Goal: Transaction & Acquisition: Purchase product/service

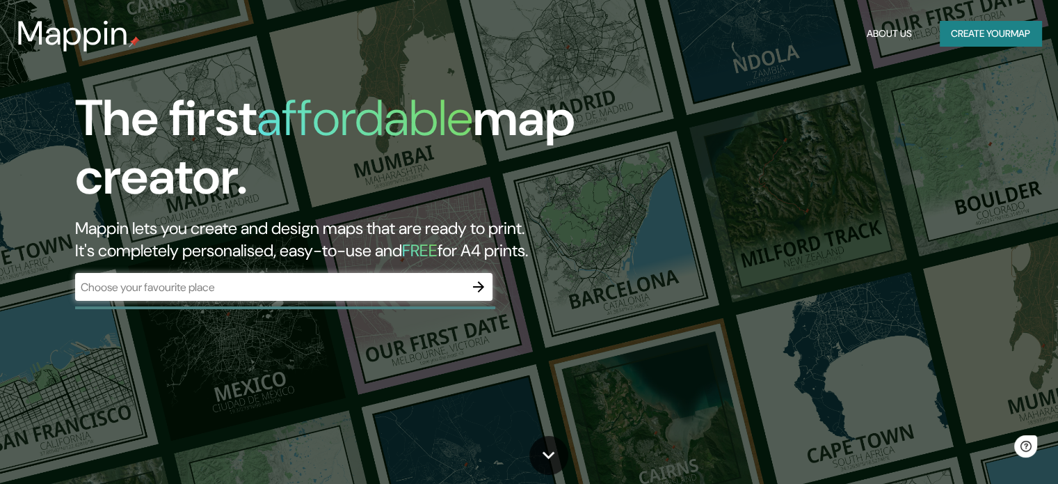
click at [397, 297] on div "​" at bounding box center [283, 287] width 417 height 28
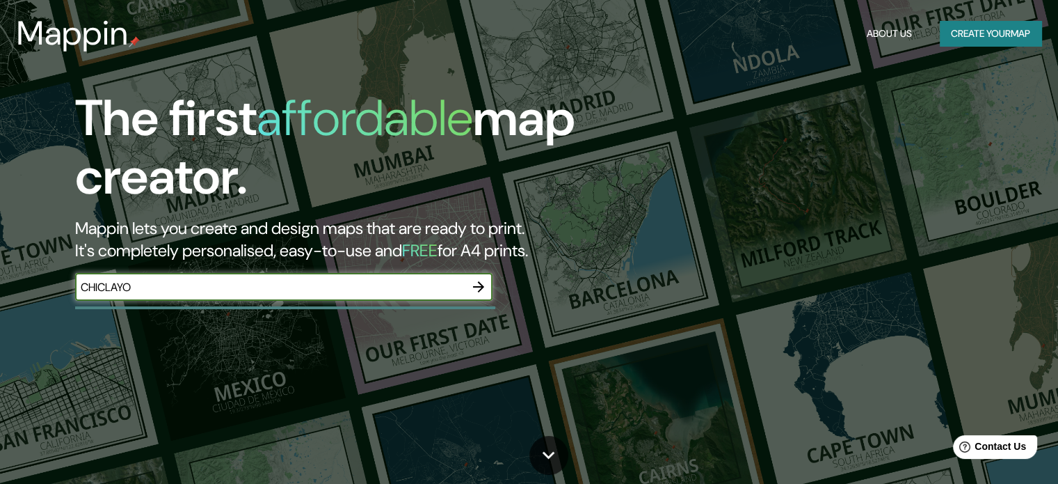
type input "CHICLAYO"
click at [482, 292] on icon "button" at bounding box center [478, 286] width 17 height 17
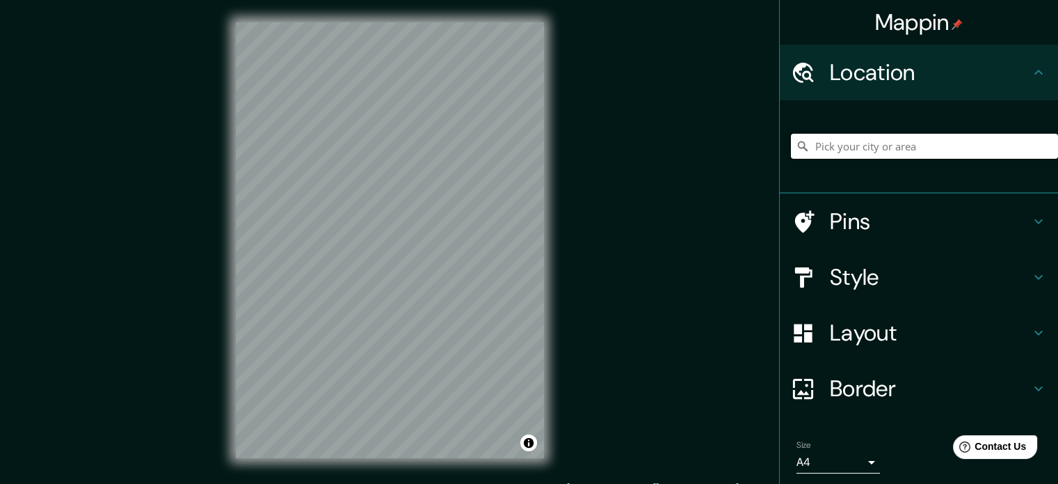
click at [912, 147] on input "Pick your city or area" at bounding box center [924, 146] width 267 height 25
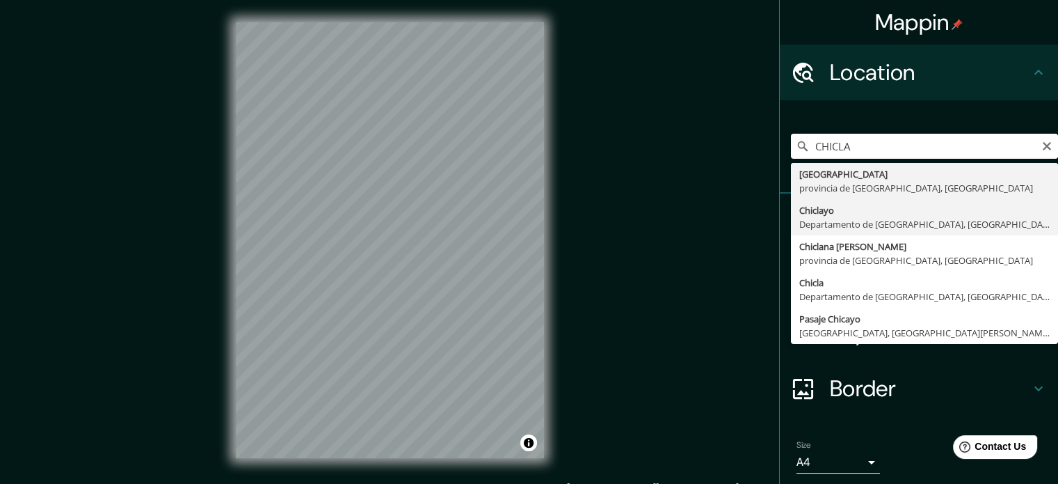
type input "Chiclayo, Departamento de [GEOGRAPHIC_DATA], [GEOGRAPHIC_DATA]"
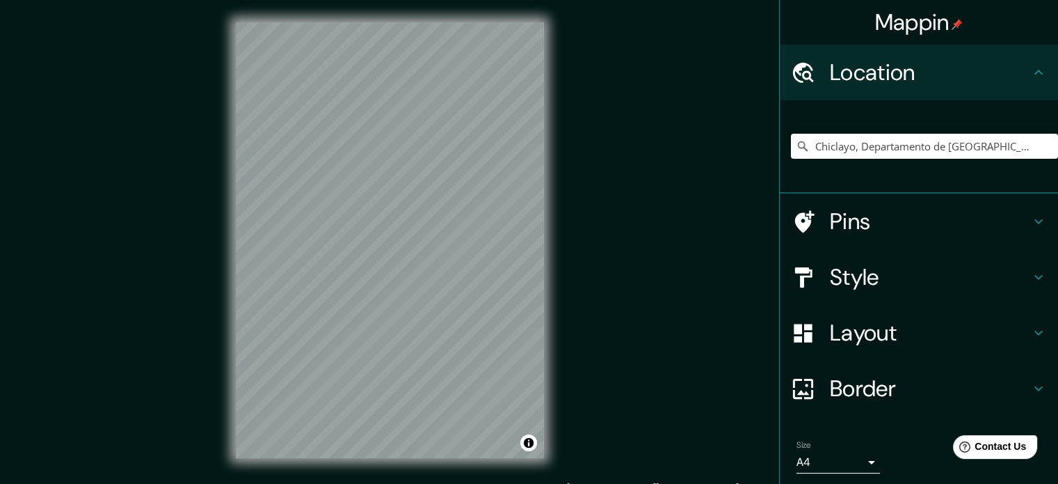
click at [960, 215] on h4 "Pins" at bounding box center [930, 221] width 200 height 28
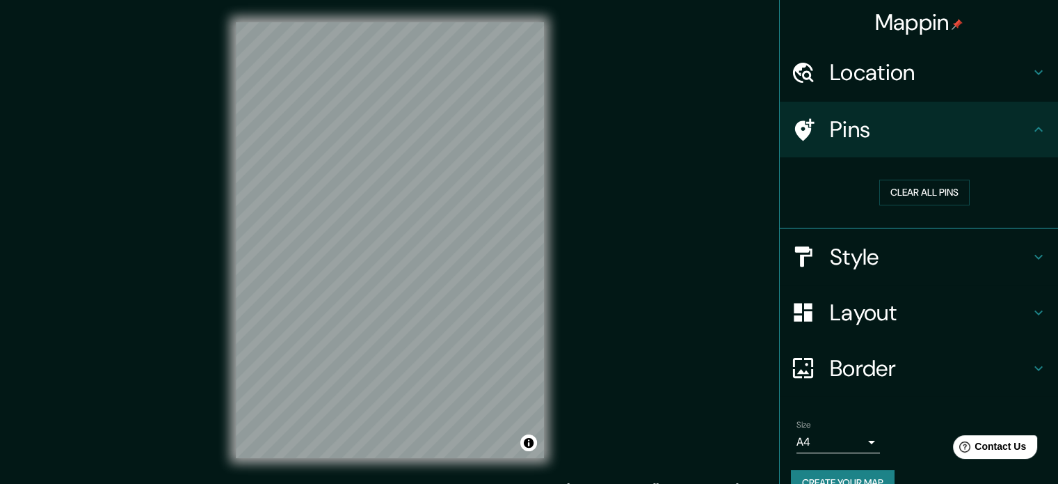
click at [1019, 266] on div "Style" at bounding box center [919, 257] width 278 height 56
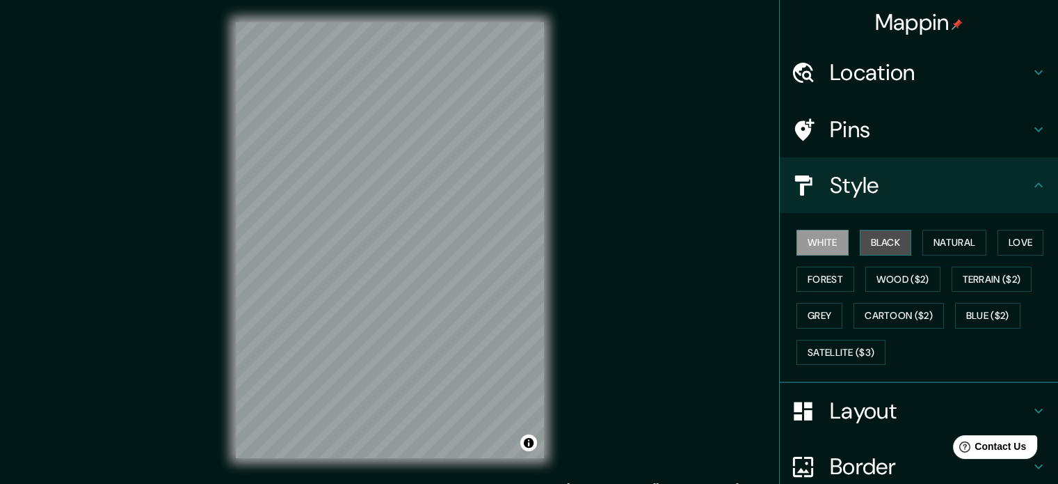
click at [878, 233] on button "Black" at bounding box center [886, 243] width 52 height 26
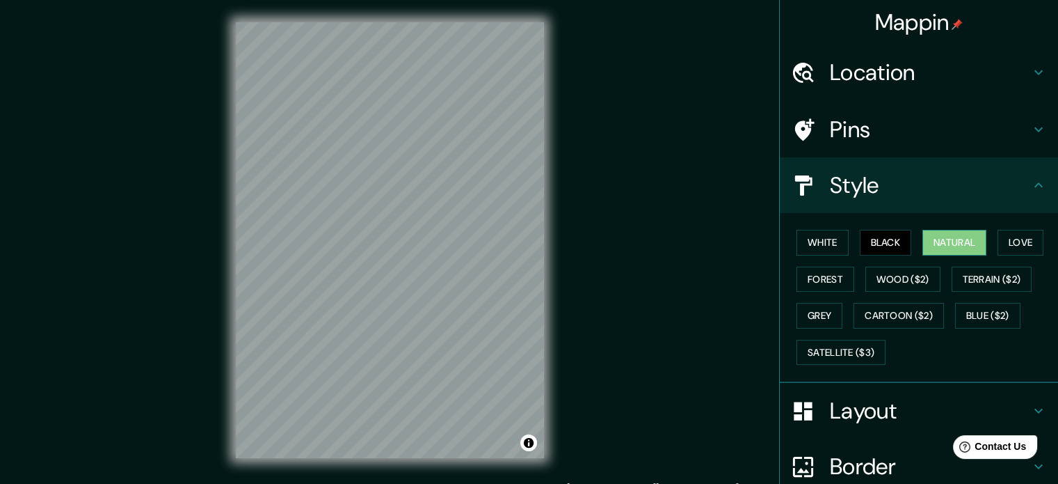
click at [937, 239] on button "Natural" at bounding box center [955, 243] width 64 height 26
click at [824, 288] on button "Forest" at bounding box center [826, 279] width 58 height 26
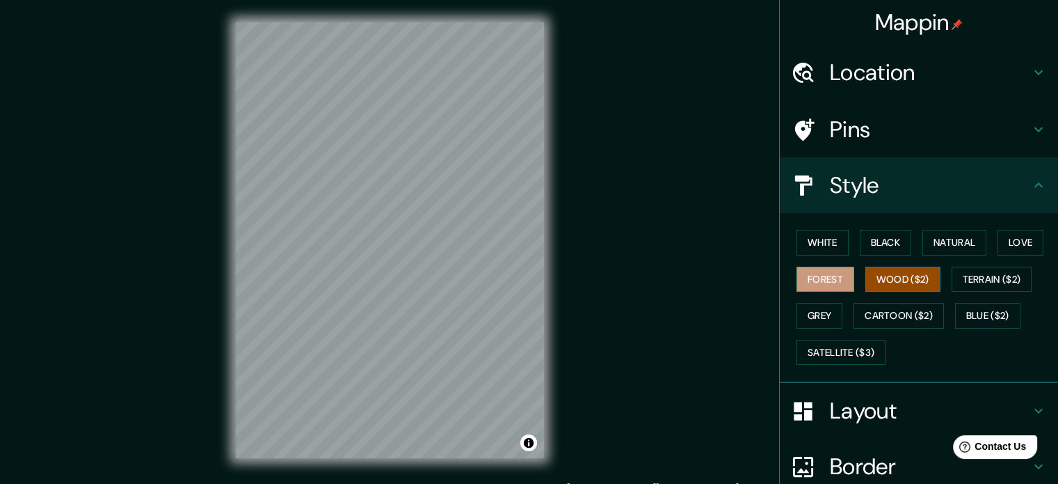
click at [888, 281] on button "Wood ($2)" at bounding box center [902, 279] width 75 height 26
click at [813, 314] on button "Grey" at bounding box center [820, 316] width 46 height 26
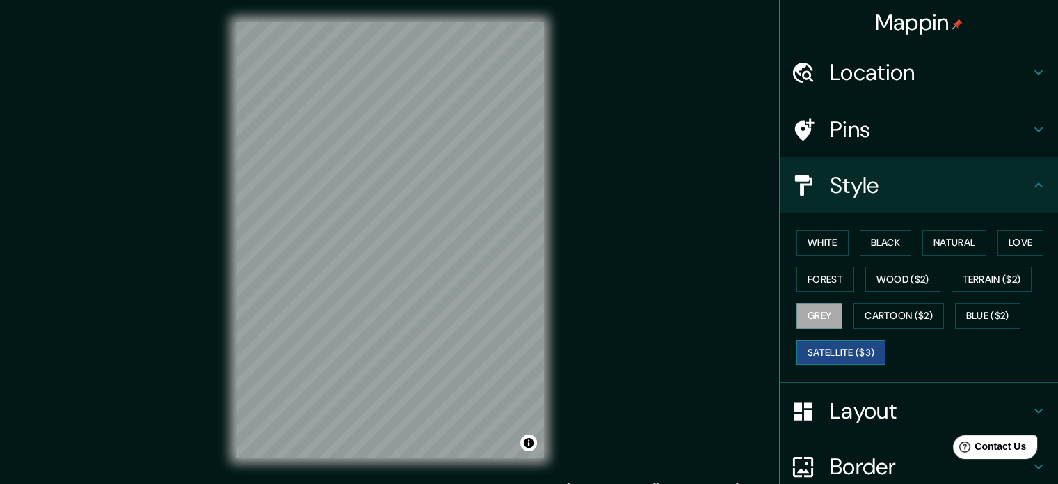
click at [841, 340] on button "Satellite ($3)" at bounding box center [841, 353] width 89 height 26
click at [879, 239] on button "Black" at bounding box center [886, 243] width 52 height 26
click at [852, 347] on button "Satellite ($3)" at bounding box center [841, 353] width 89 height 26
click at [873, 244] on button "Black" at bounding box center [886, 243] width 52 height 26
click at [852, 380] on div "White Black Natural Love Forest Wood ($2) Terrain ($2) Grey Cartoon ($2) Blue (…" at bounding box center [919, 298] width 278 height 170
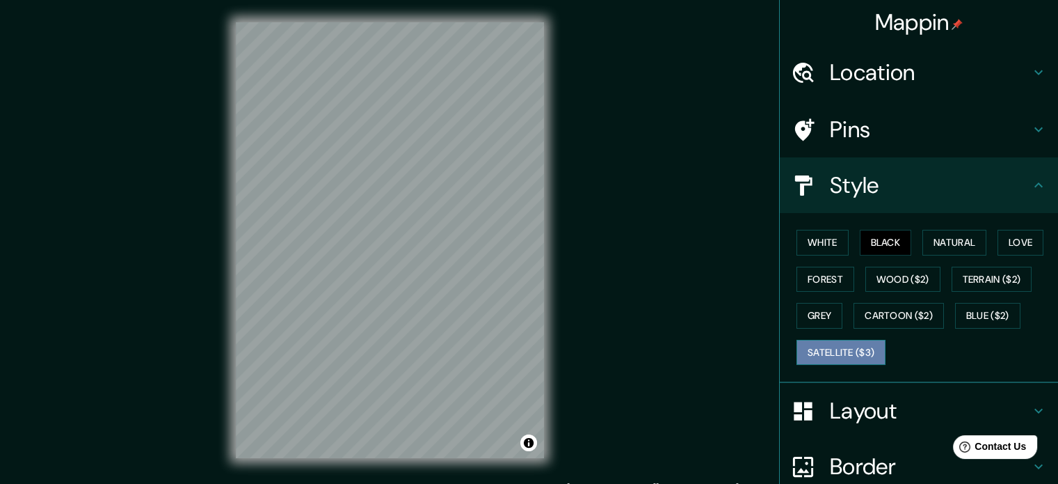
click at [857, 353] on button "Satellite ($3)" at bounding box center [841, 353] width 89 height 26
click at [871, 239] on button "Black" at bounding box center [886, 243] width 52 height 26
click at [853, 349] on button "Satellite ($3)" at bounding box center [841, 353] width 89 height 26
click at [875, 236] on button "Black" at bounding box center [886, 243] width 52 height 26
click at [827, 351] on button "Satellite ($3)" at bounding box center [841, 353] width 89 height 26
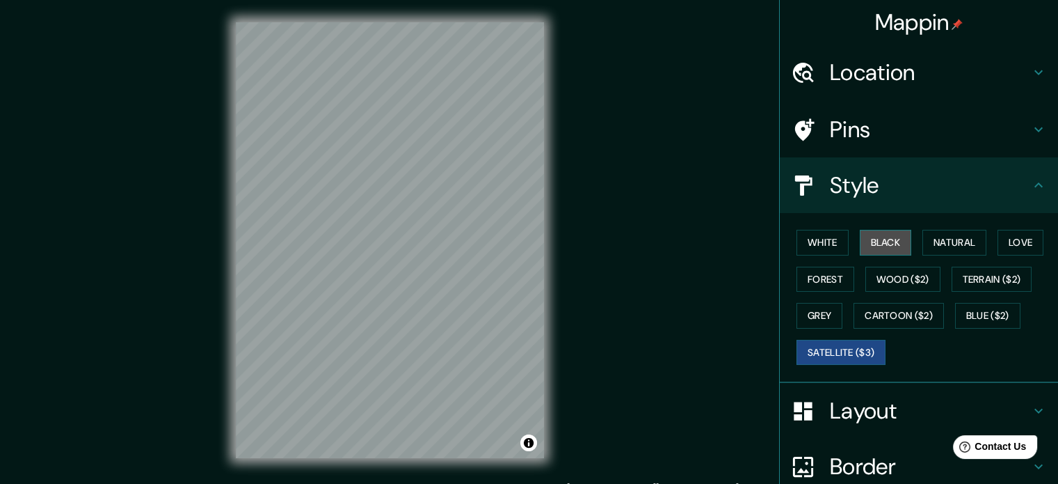
click at [881, 239] on button "Black" at bounding box center [886, 243] width 52 height 26
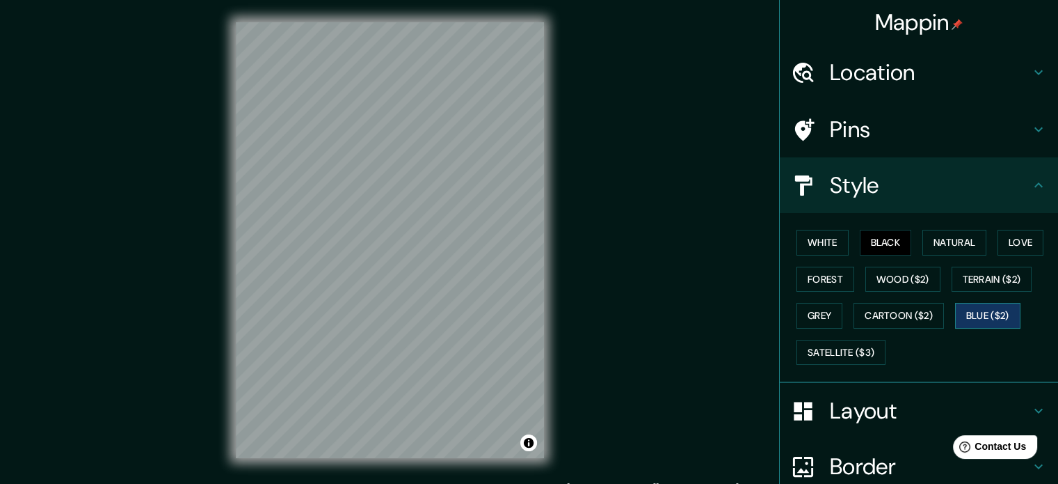
click at [991, 319] on button "Blue ($2)" at bounding box center [987, 316] width 65 height 26
click at [859, 355] on button "Satellite ($3)" at bounding box center [841, 353] width 89 height 26
click at [880, 236] on button "Black" at bounding box center [886, 243] width 52 height 26
click at [846, 351] on button "Satellite ($3)" at bounding box center [841, 353] width 89 height 26
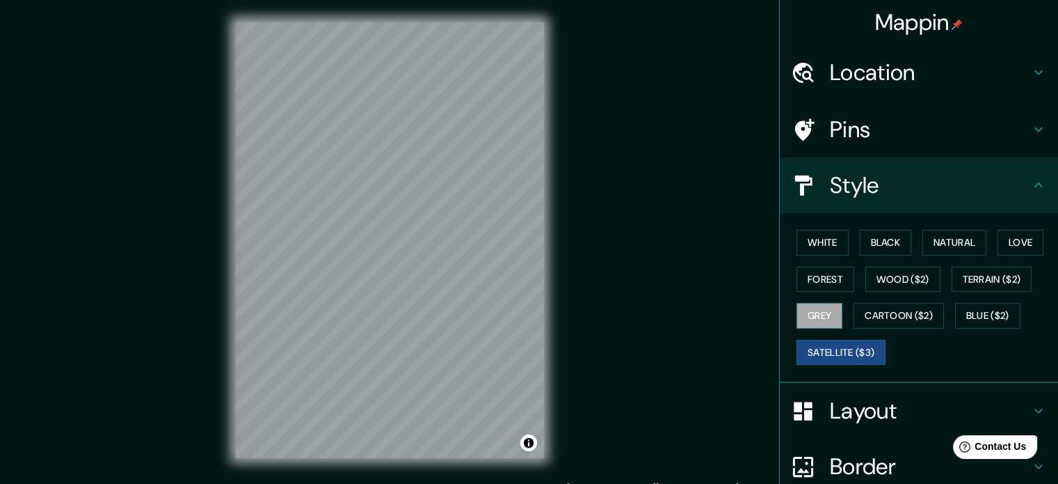
click at [813, 312] on button "Grey" at bounding box center [820, 316] width 46 height 26
click at [871, 246] on button "Black" at bounding box center [886, 243] width 52 height 26
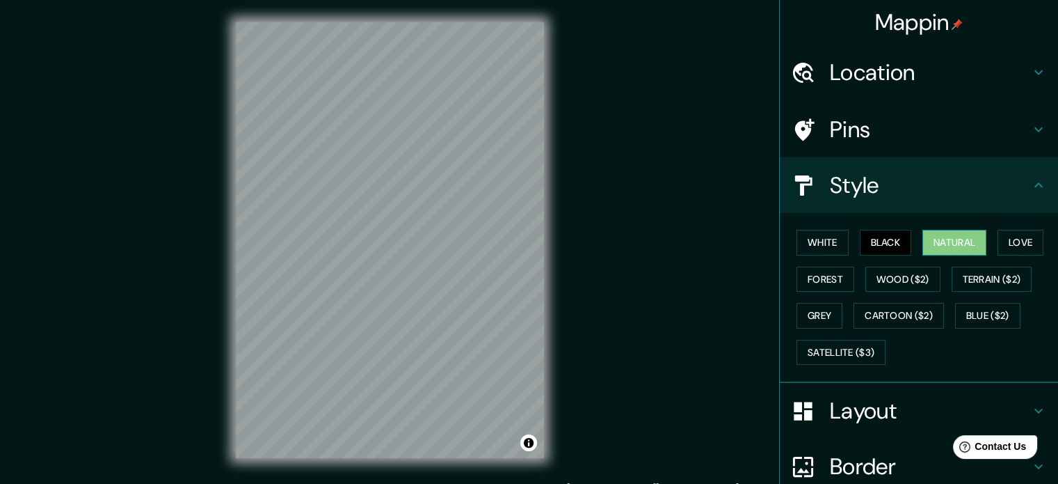
click at [945, 239] on button "Natural" at bounding box center [955, 243] width 64 height 26
click at [1031, 243] on button "Love" at bounding box center [1021, 243] width 46 height 26
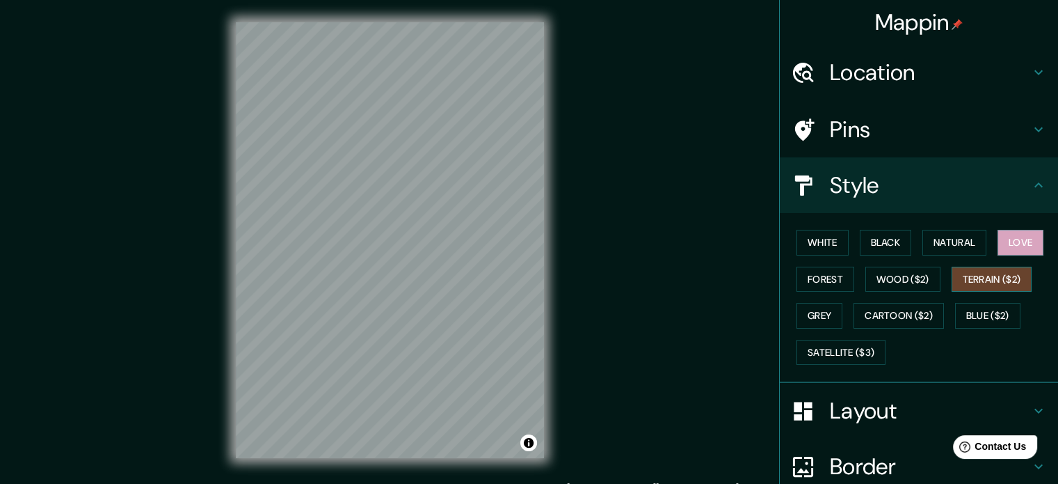
click at [975, 272] on button "Terrain ($2)" at bounding box center [992, 279] width 81 height 26
click at [1023, 242] on button "Love" at bounding box center [1021, 243] width 46 height 26
click at [893, 242] on button "Black" at bounding box center [886, 243] width 52 height 26
click at [1004, 239] on button "Love" at bounding box center [1021, 243] width 46 height 26
click at [832, 346] on button "Satellite ($3)" at bounding box center [841, 353] width 89 height 26
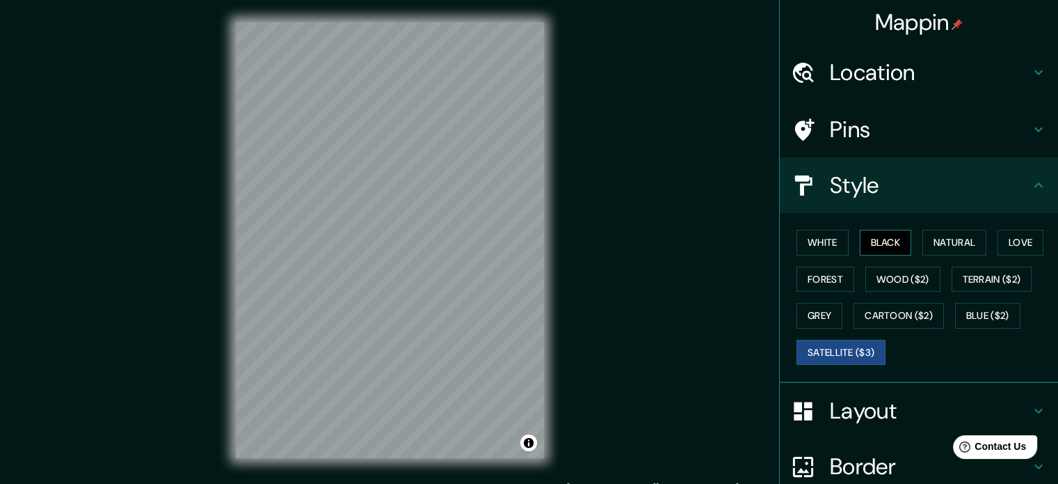
click at [882, 233] on button "Black" at bounding box center [886, 243] width 52 height 26
click at [891, 244] on button "Black" at bounding box center [886, 243] width 52 height 26
click at [907, 412] on h4 "Layout" at bounding box center [930, 411] width 200 height 28
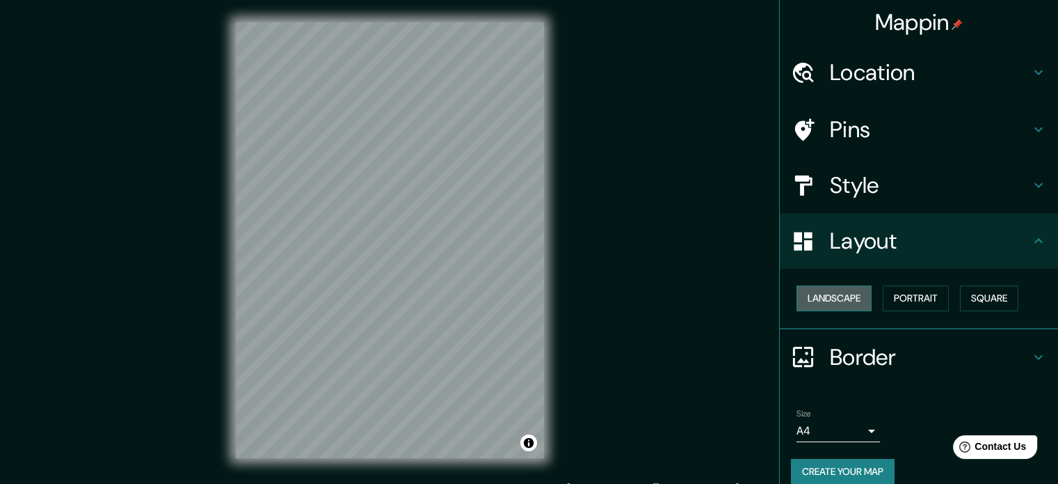
click at [843, 300] on button "Landscape" at bounding box center [834, 298] width 75 height 26
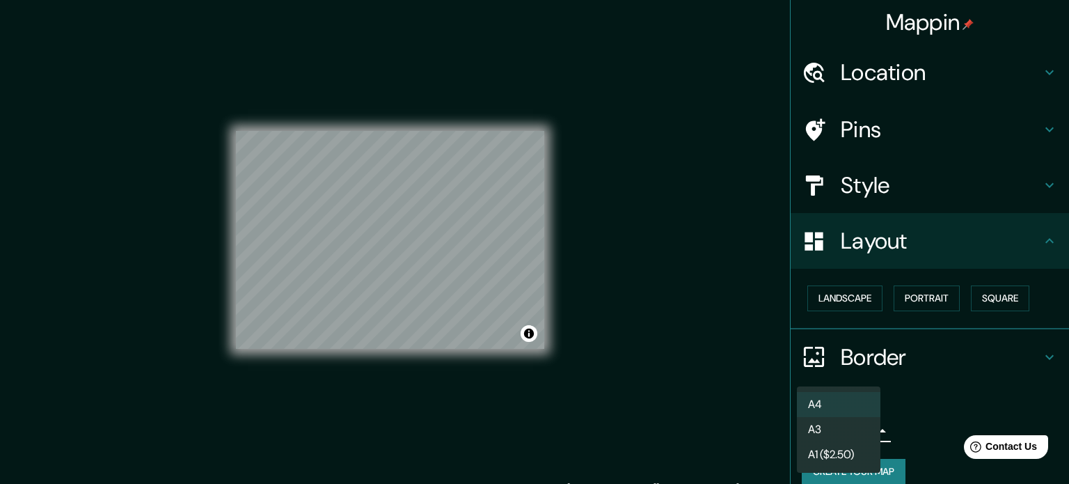
click at [854, 431] on body "Mappin Location [GEOGRAPHIC_DATA], [GEOGRAPHIC_DATA], [GEOGRAPHIC_DATA] Pins St…" at bounding box center [534, 242] width 1069 height 484
click at [847, 425] on li "A3" at bounding box center [838, 429] width 83 height 25
type input "a4"
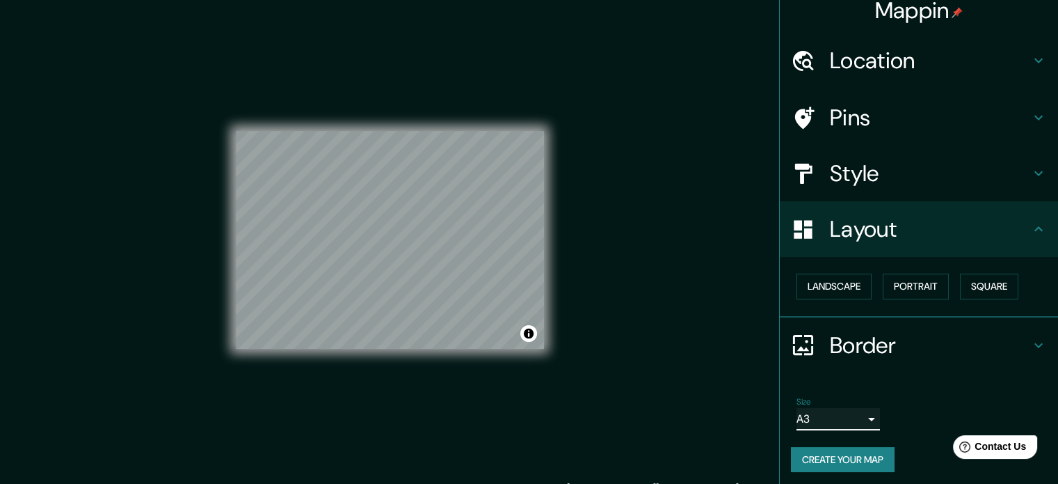
scroll to position [15, 0]
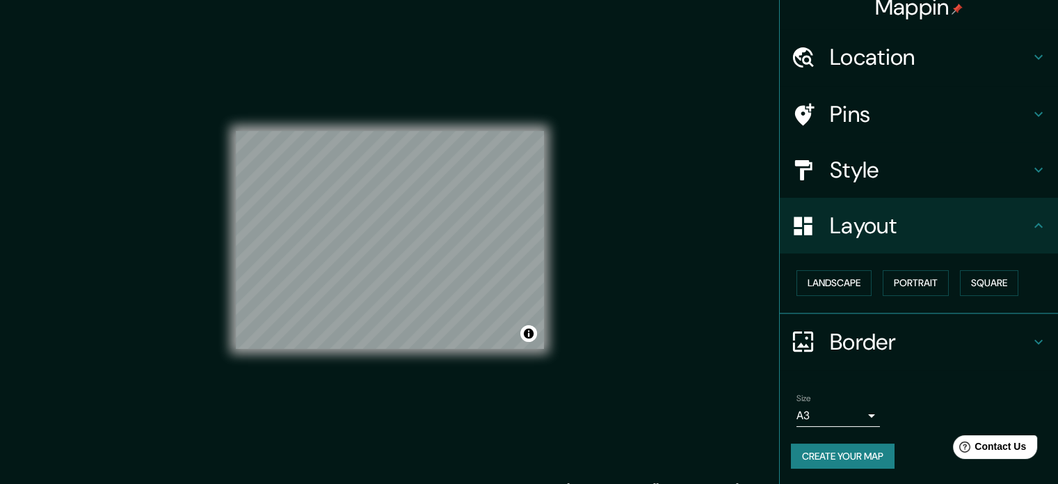
click at [909, 168] on h4 "Style" at bounding box center [930, 170] width 200 height 28
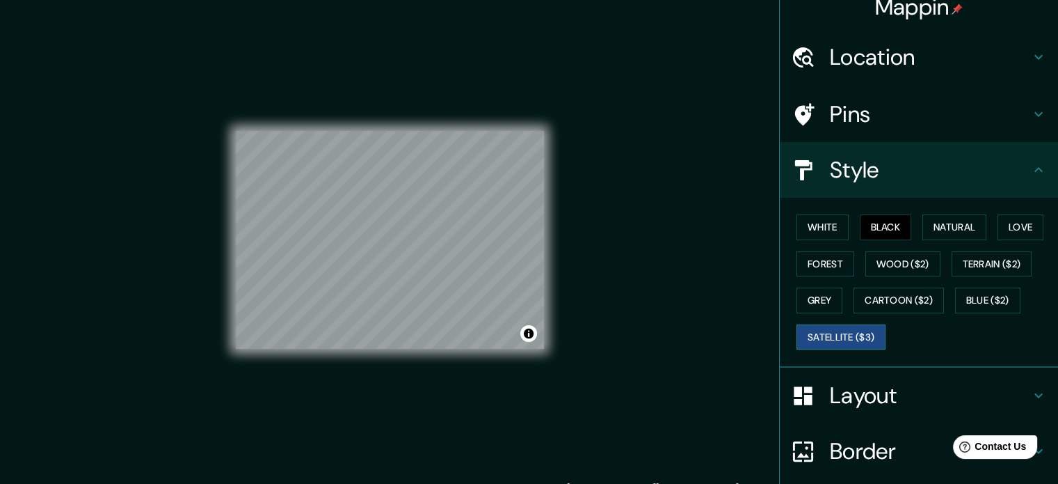
click at [820, 332] on button "Satellite ($3)" at bounding box center [841, 337] width 89 height 26
click at [808, 294] on button "Grey" at bounding box center [820, 300] width 46 height 26
click at [831, 330] on button "Satellite ($3)" at bounding box center [841, 337] width 89 height 26
click at [883, 230] on button "Black" at bounding box center [886, 227] width 52 height 26
click at [833, 342] on button "Satellite ($3)" at bounding box center [841, 337] width 89 height 26
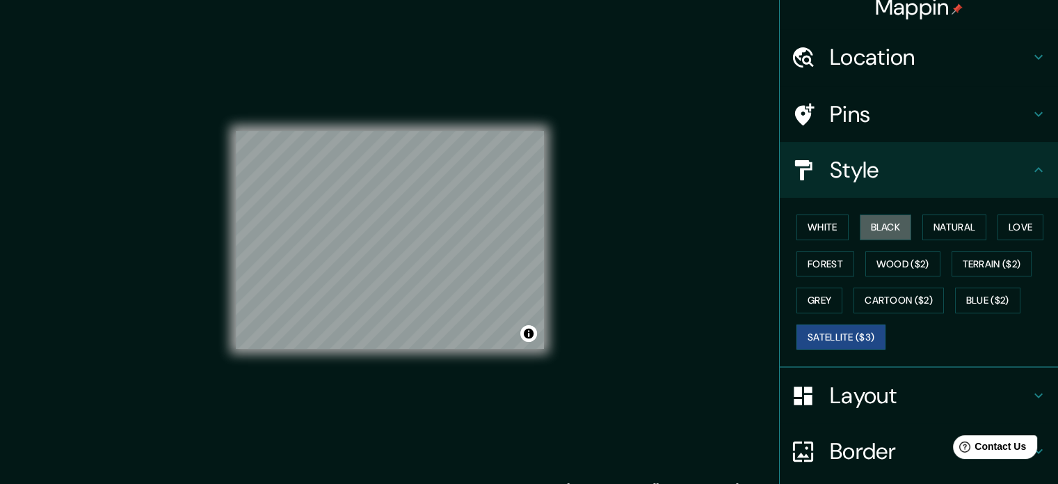
click at [873, 214] on button "Black" at bounding box center [886, 227] width 52 height 26
click at [582, 280] on div "Mappin Location [GEOGRAPHIC_DATA], [GEOGRAPHIC_DATA], [GEOGRAPHIC_DATA] Pins St…" at bounding box center [529, 251] width 1058 height 502
click at [537, 266] on div at bounding box center [537, 262] width 11 height 11
click at [474, 200] on div at bounding box center [476, 198] width 11 height 11
click at [843, 333] on button "Satellite ($3)" at bounding box center [841, 337] width 89 height 26
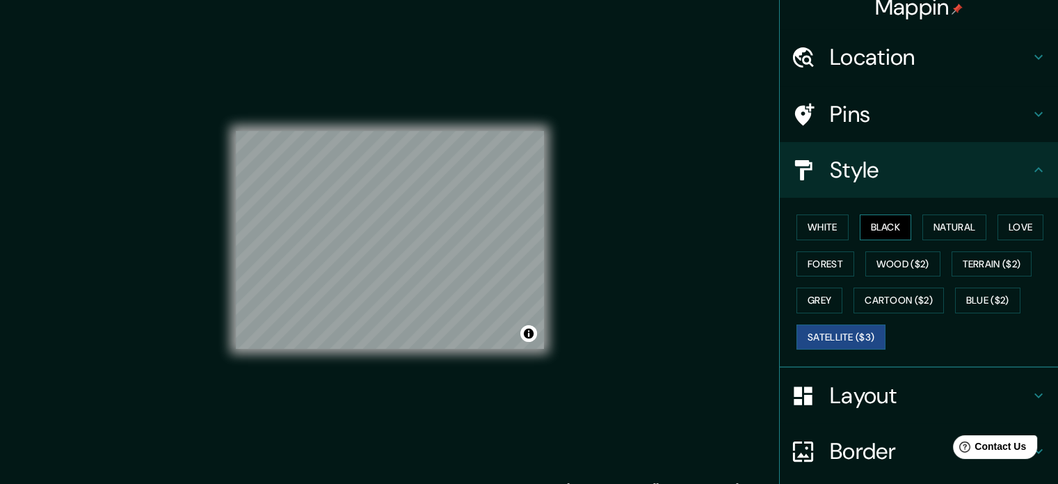
click at [879, 215] on button "Black" at bounding box center [886, 227] width 52 height 26
click at [311, 266] on div at bounding box center [314, 265] width 11 height 11
click at [312, 262] on div at bounding box center [313, 261] width 11 height 11
click at [406, 282] on div at bounding box center [409, 280] width 11 height 11
